Goal: Information Seeking & Learning: Learn about a topic

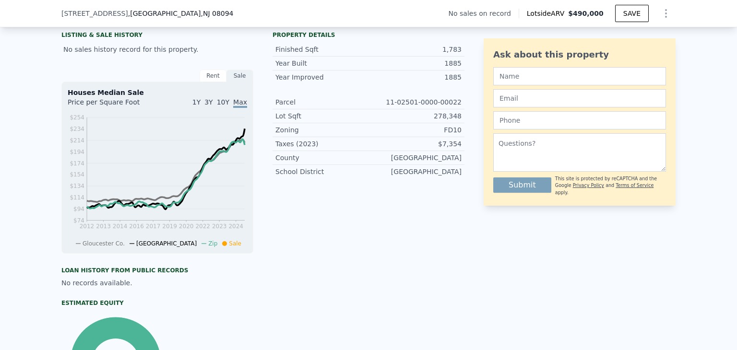
scroll to position [228, 0]
click at [238, 82] on div "Sale" at bounding box center [240, 76] width 27 height 12
click at [213, 78] on div "Rent" at bounding box center [213, 76] width 27 height 12
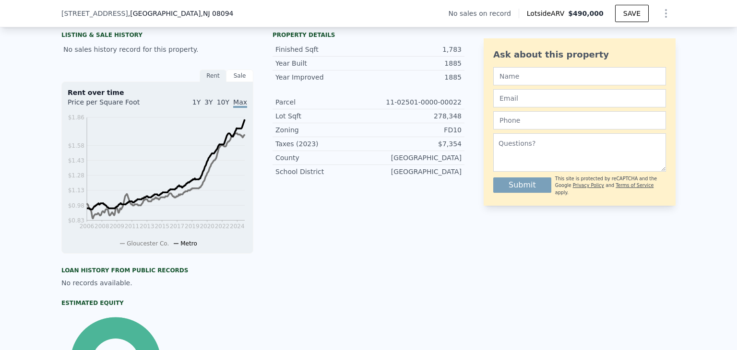
click at [233, 79] on div "Sale" at bounding box center [240, 76] width 27 height 12
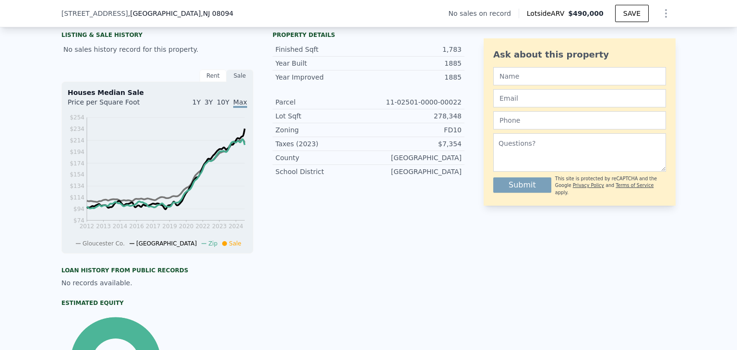
click at [209, 79] on div "Rent" at bounding box center [213, 76] width 27 height 12
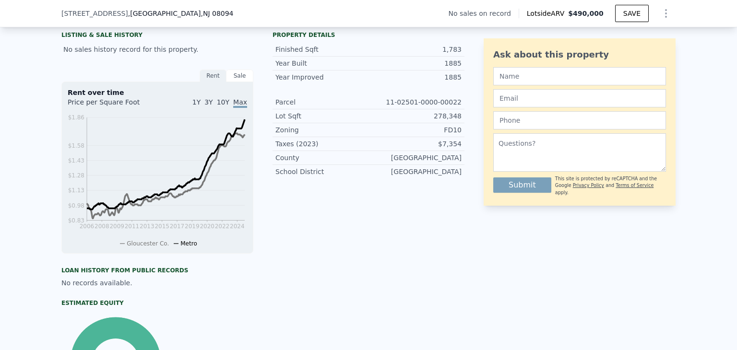
click at [227, 79] on div "Sale" at bounding box center [240, 76] width 27 height 12
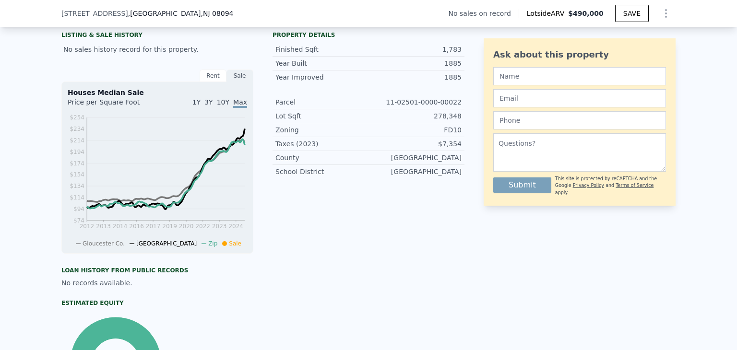
click at [201, 106] on span "1Y" at bounding box center [196, 102] width 8 height 8
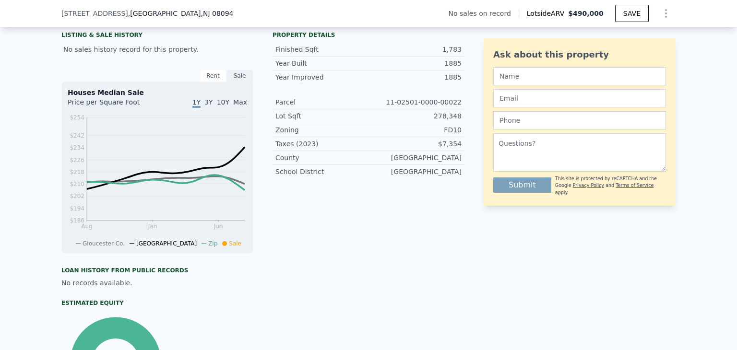
click at [213, 106] on span "3Y" at bounding box center [208, 102] width 8 height 8
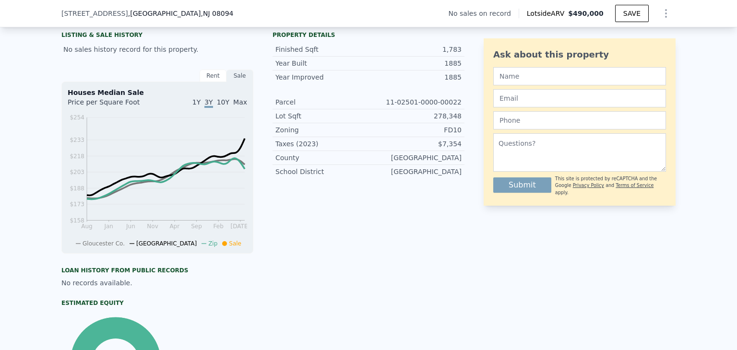
click at [233, 106] on span "Max" at bounding box center [240, 102] width 14 height 8
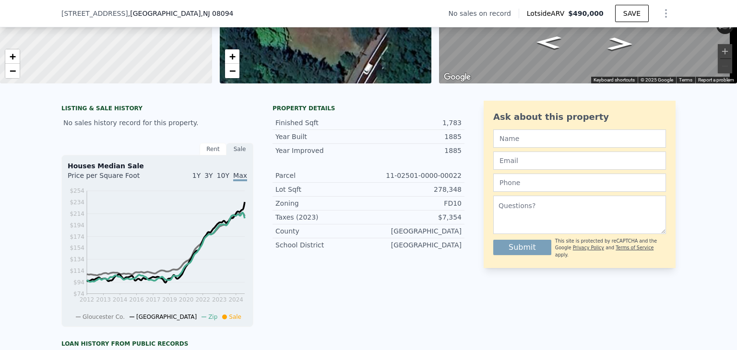
scroll to position [154, 0]
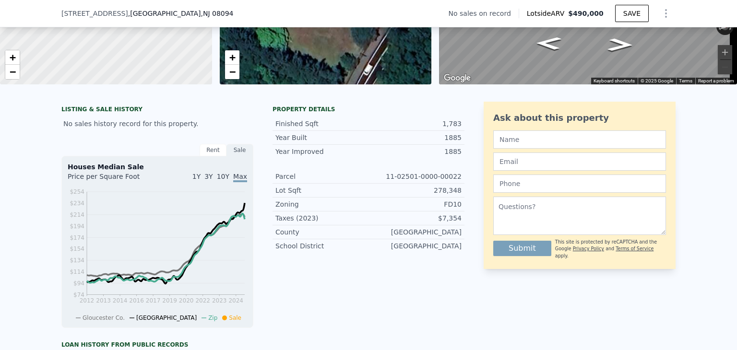
click at [101, 115] on div "LISTING & SALE HISTORY" at bounding box center [157, 111] width 192 height 10
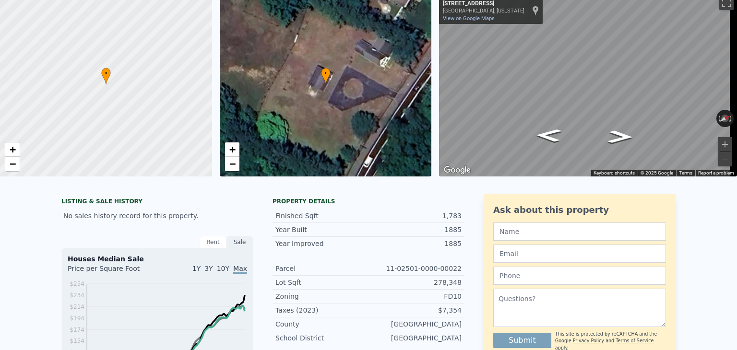
scroll to position [0, 0]
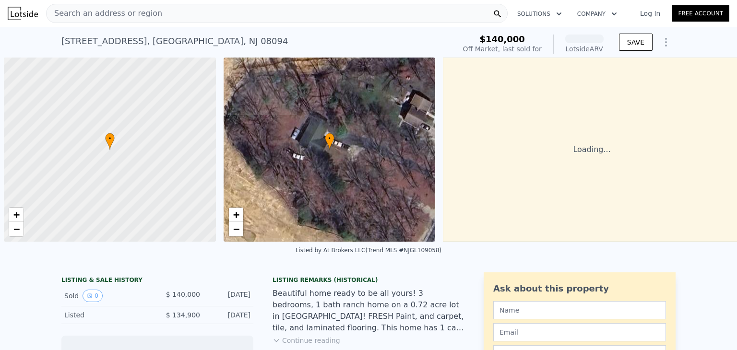
scroll to position [0, 4]
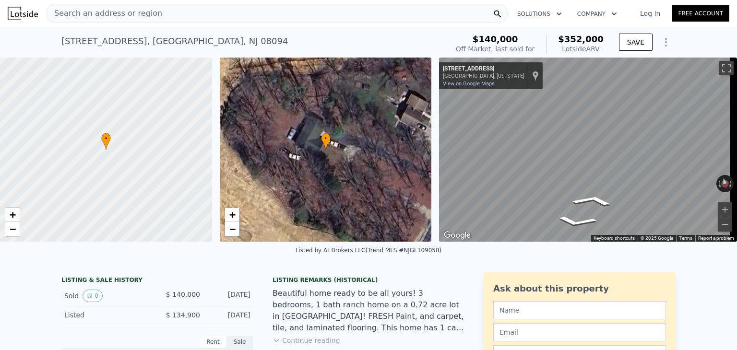
click at [732, 173] on div "Search an address or region Solutions Company Open main menu Log In Free Accoun…" at bounding box center [368, 175] width 737 height 350
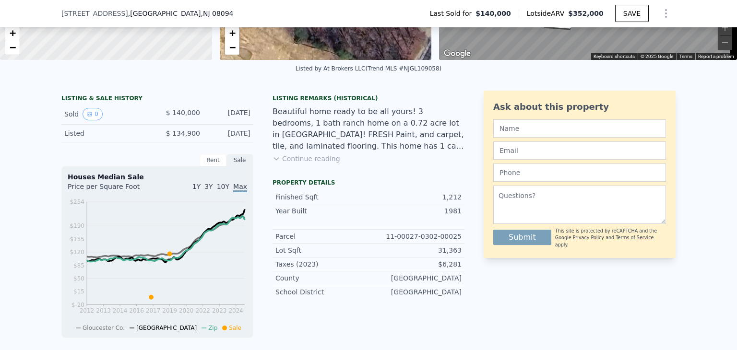
scroll to position [179, 0]
click at [88, 117] on icon "View historical data" at bounding box center [90, 114] width 6 height 6
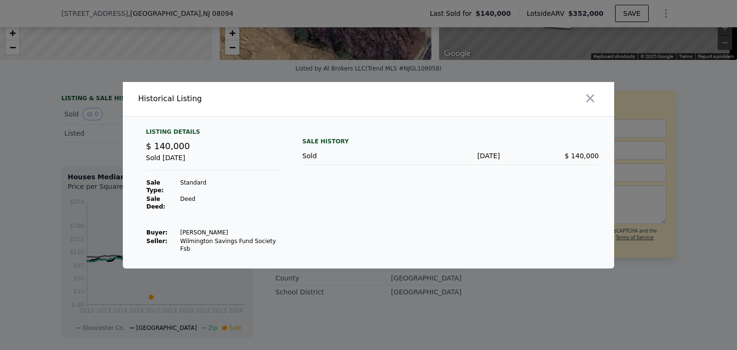
click at [482, 89] on div at bounding box center [368, 175] width 737 height 350
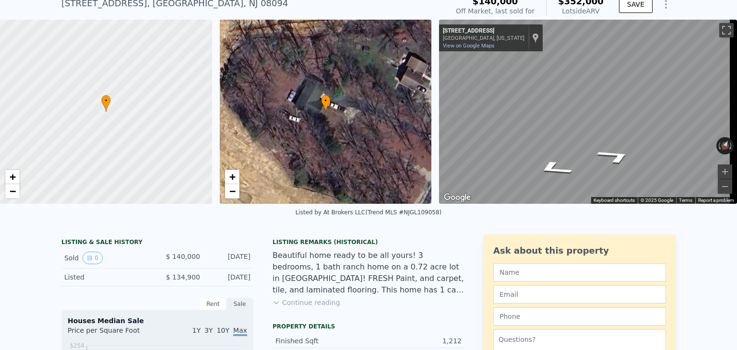
scroll to position [0, 0]
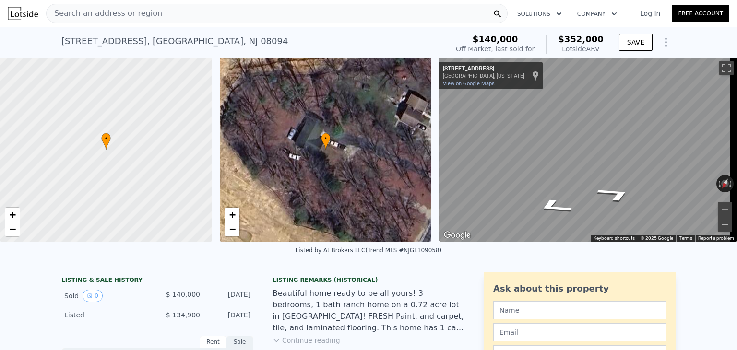
click at [348, 147] on div "• + −" at bounding box center [326, 150] width 212 height 184
click at [232, 230] on span "−" at bounding box center [232, 229] width 6 height 12
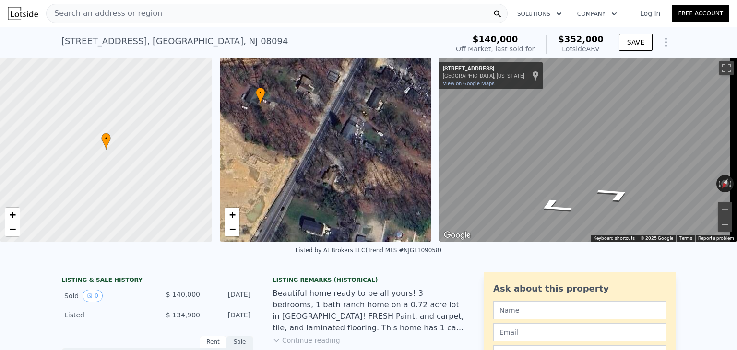
drag, startPoint x: 355, startPoint y: 187, endPoint x: 293, endPoint y: 151, distance: 71.6
click at [293, 151] on div "• + −" at bounding box center [326, 150] width 212 height 184
